Goal: Task Accomplishment & Management: Complete application form

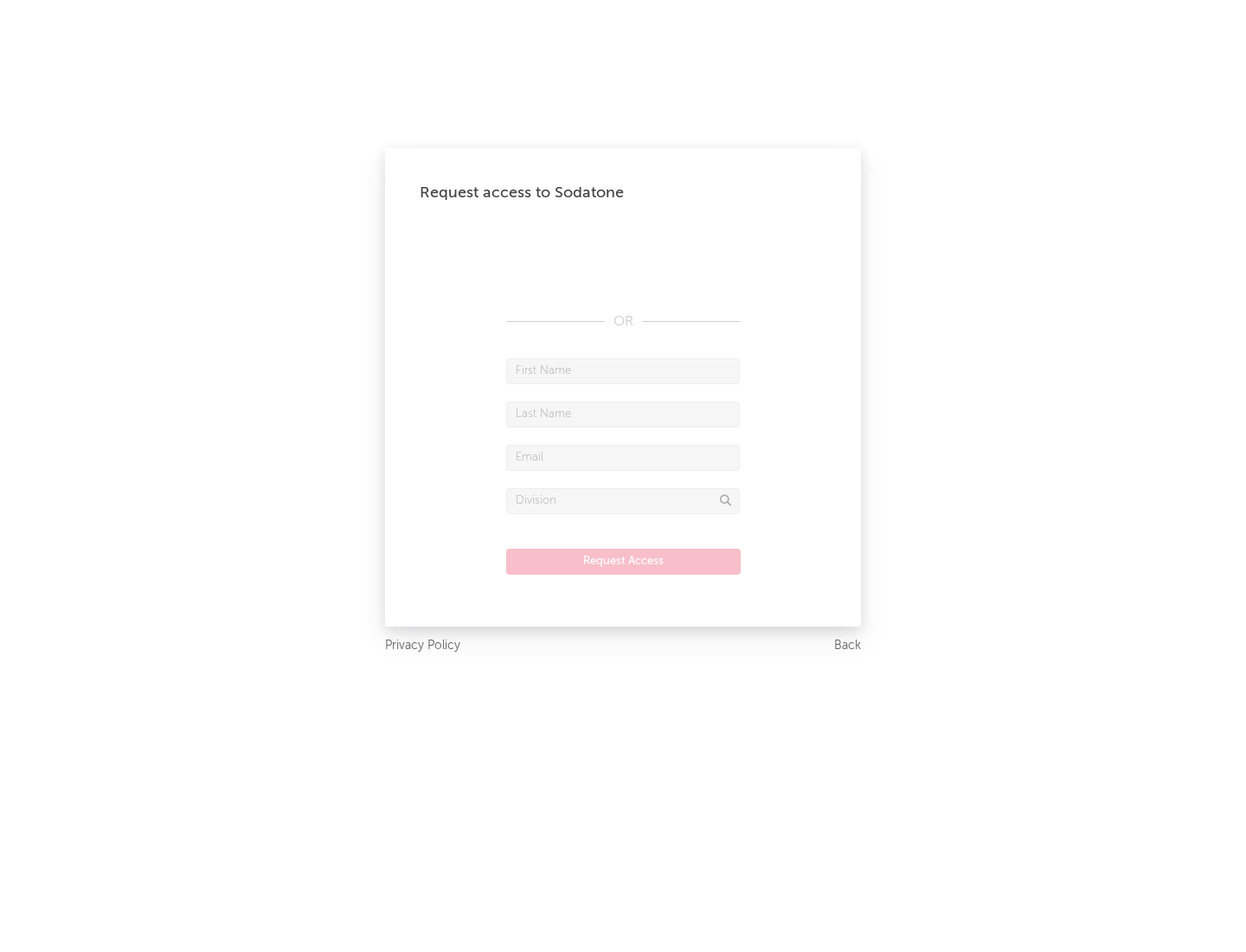
click at [623, 370] on input "text" at bounding box center [623, 371] width 234 height 26
type input "[PERSON_NAME]"
click at [623, 413] on input "text" at bounding box center [623, 414] width 234 height 26
type input "[PERSON_NAME]"
click at [623, 457] on input "text" at bounding box center [623, 458] width 234 height 26
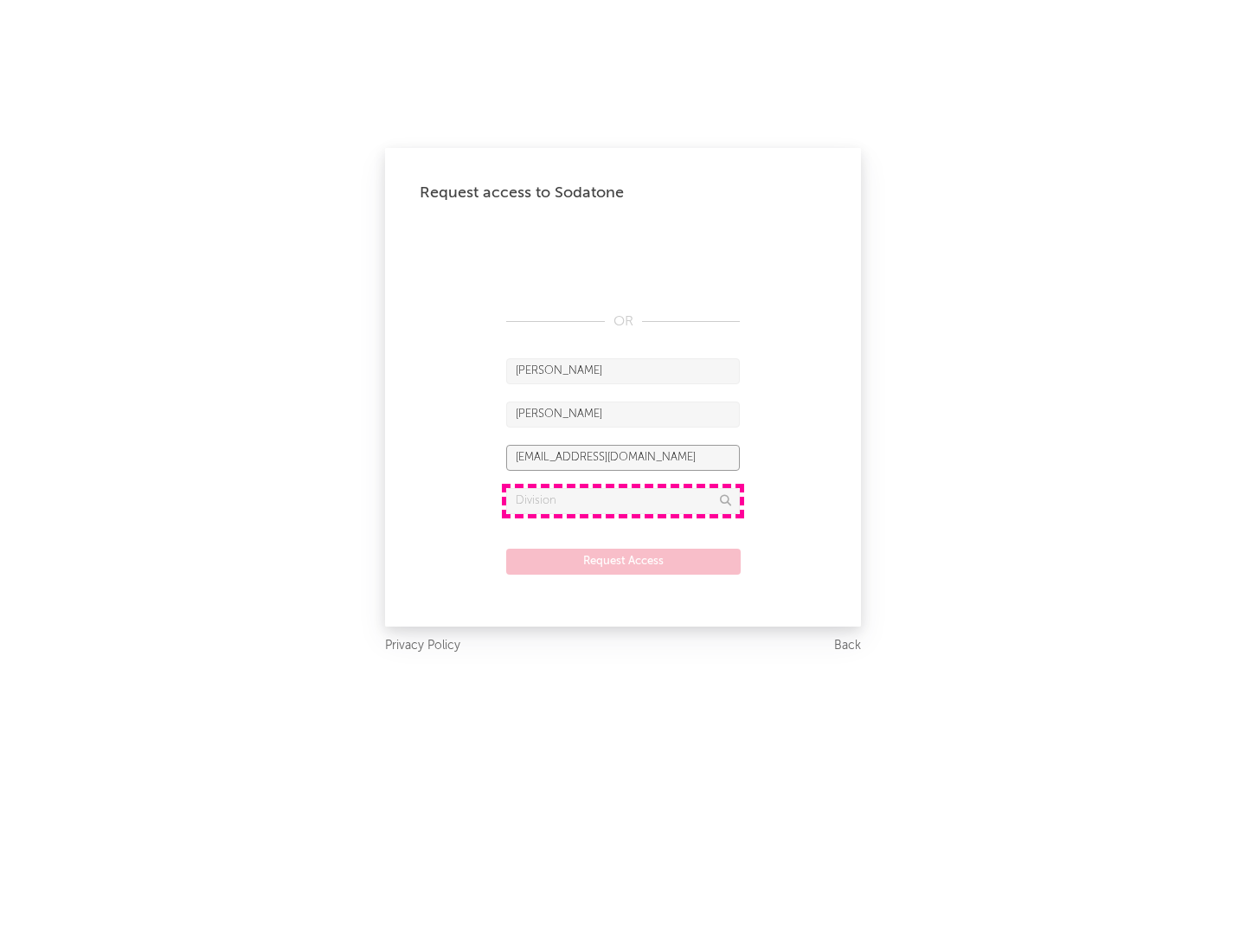
type input "[EMAIL_ADDRESS][DOMAIN_NAME]"
click at [623, 500] on input "text" at bounding box center [623, 501] width 234 height 26
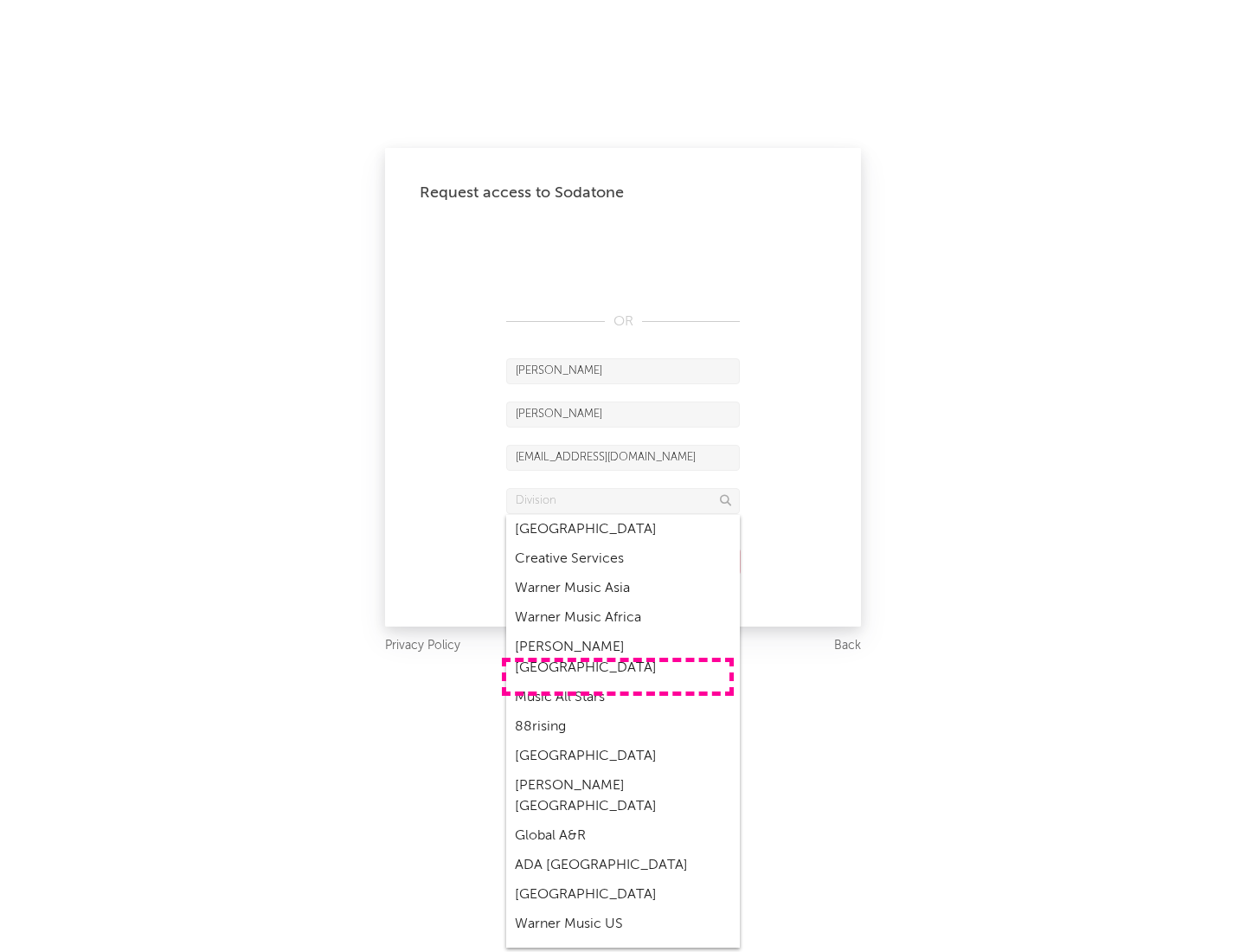
click at [618, 683] on div "Music All Stars" at bounding box center [623, 698] width 234 height 30
type input "Music All Stars"
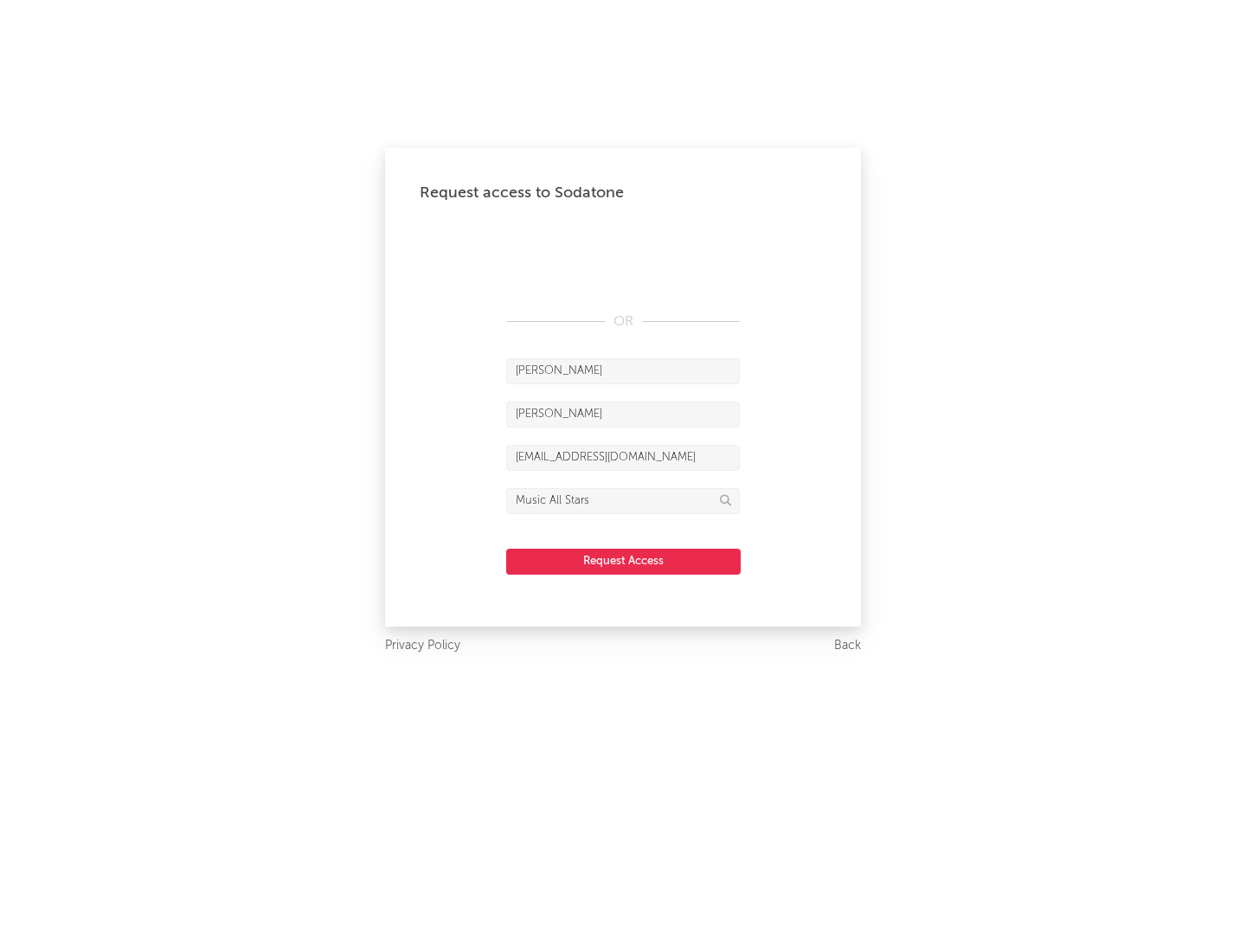
click at [623, 561] on button "Request Access" at bounding box center [623, 561] width 234 height 26
